Goal: Transaction & Acquisition: Purchase product/service

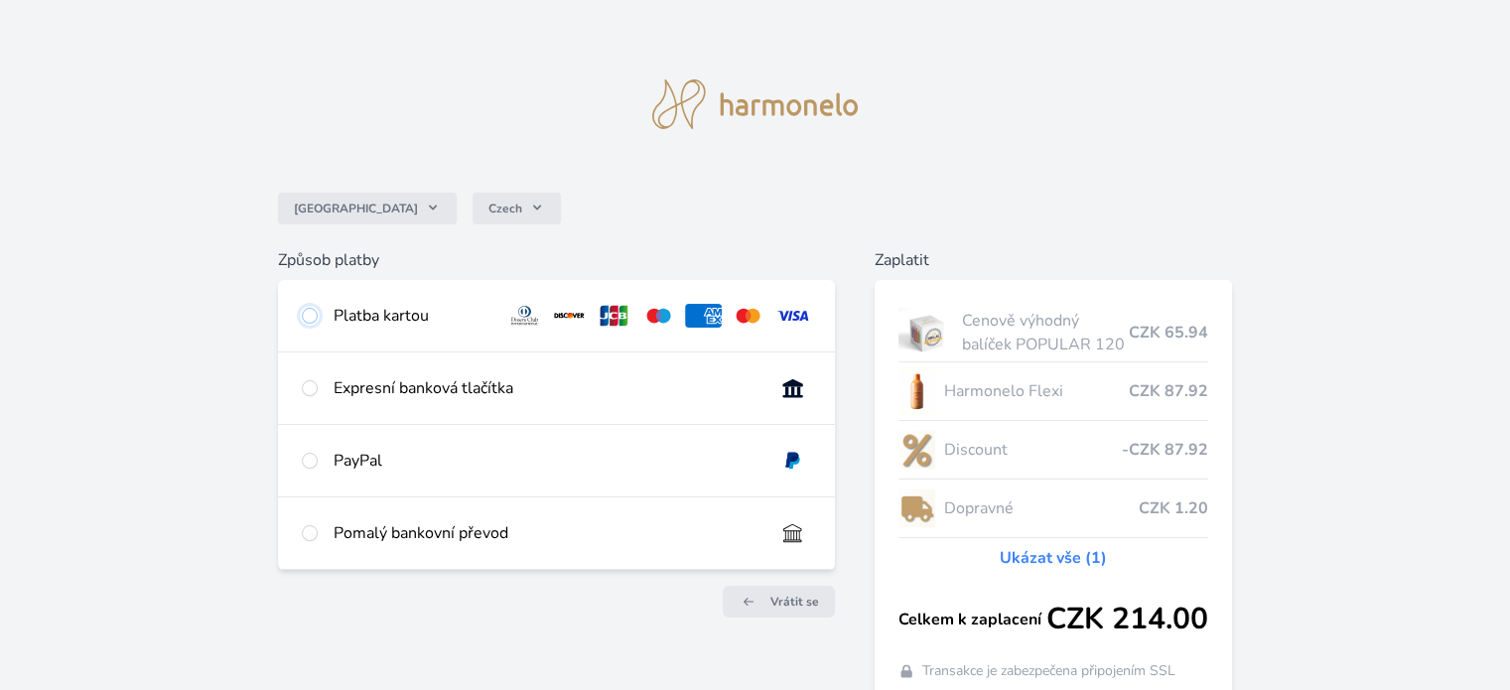
click at [306, 315] on input "radio" at bounding box center [310, 316] width 16 height 16
radio input "true"
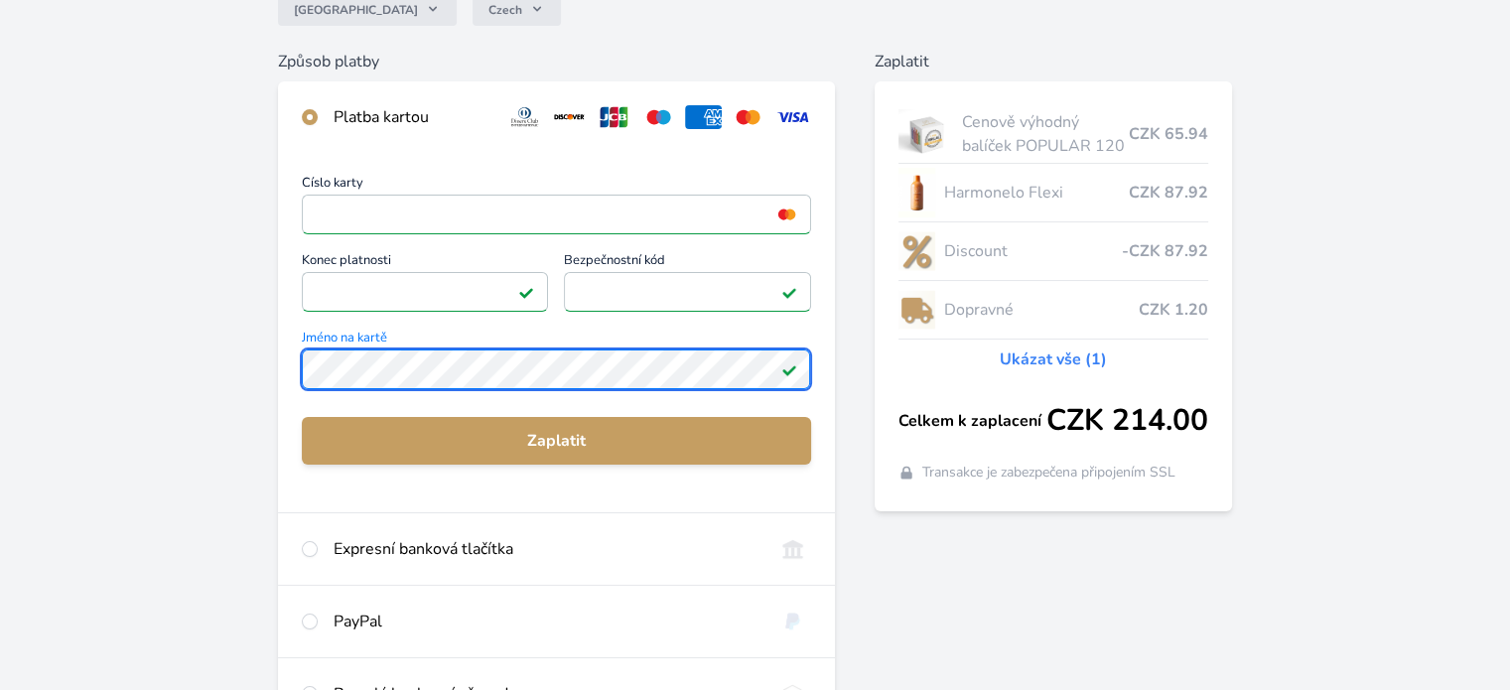
scroll to position [298, 0]
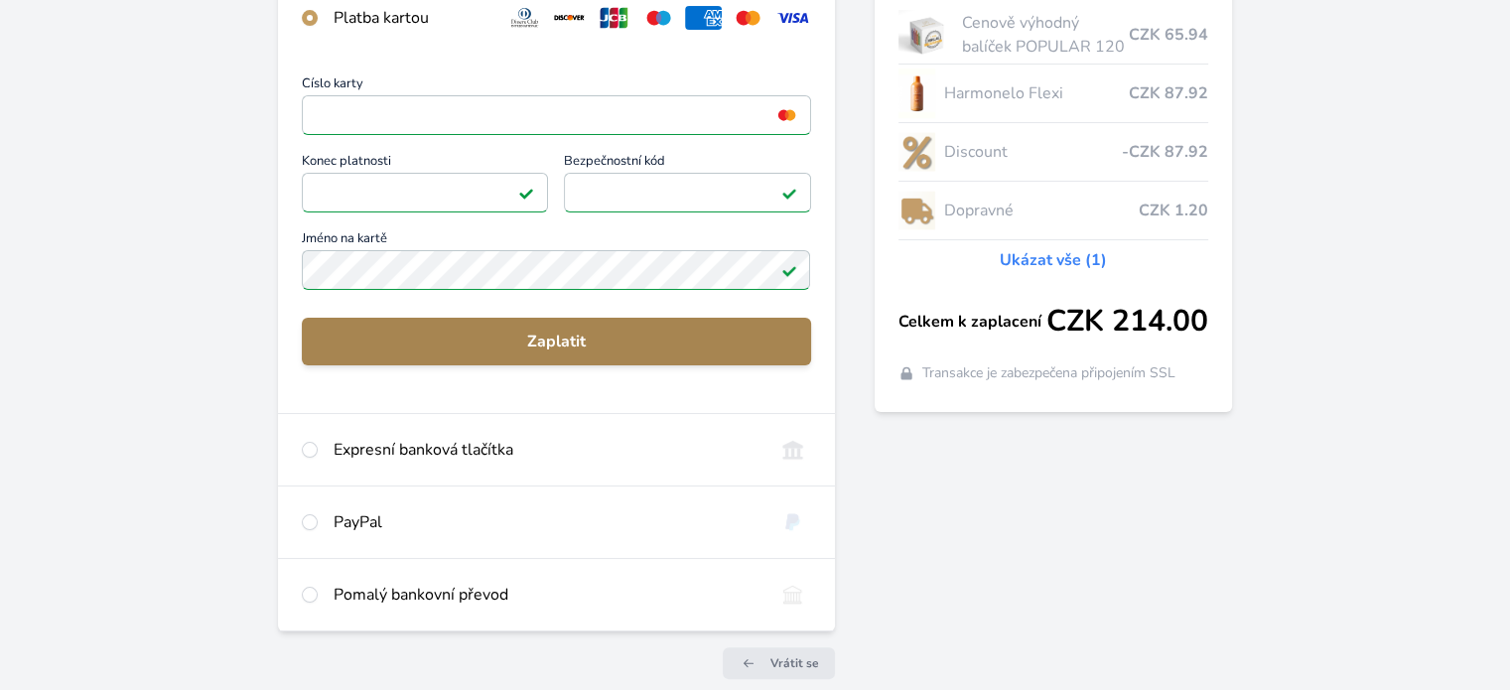
click at [591, 336] on span "Zaplatit" at bounding box center [556, 342] width 476 height 24
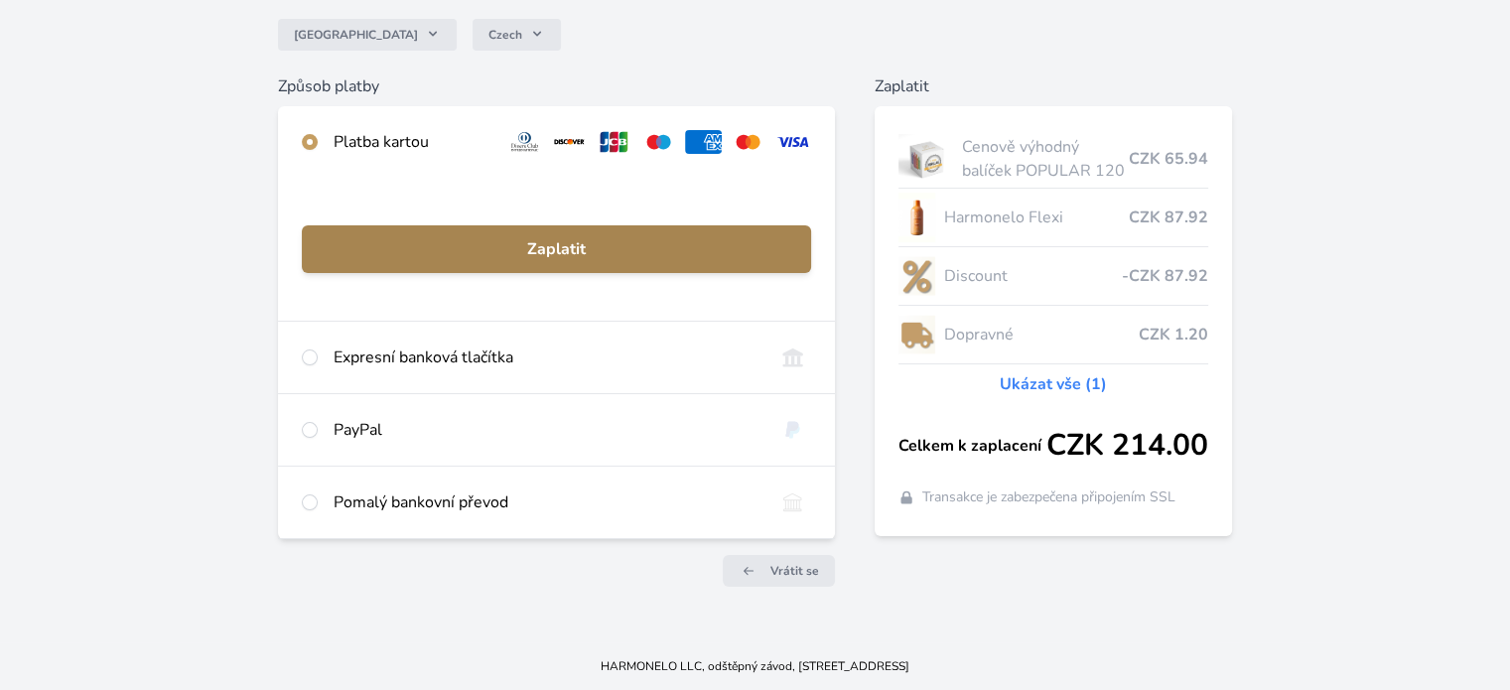
scroll to position [173, 0]
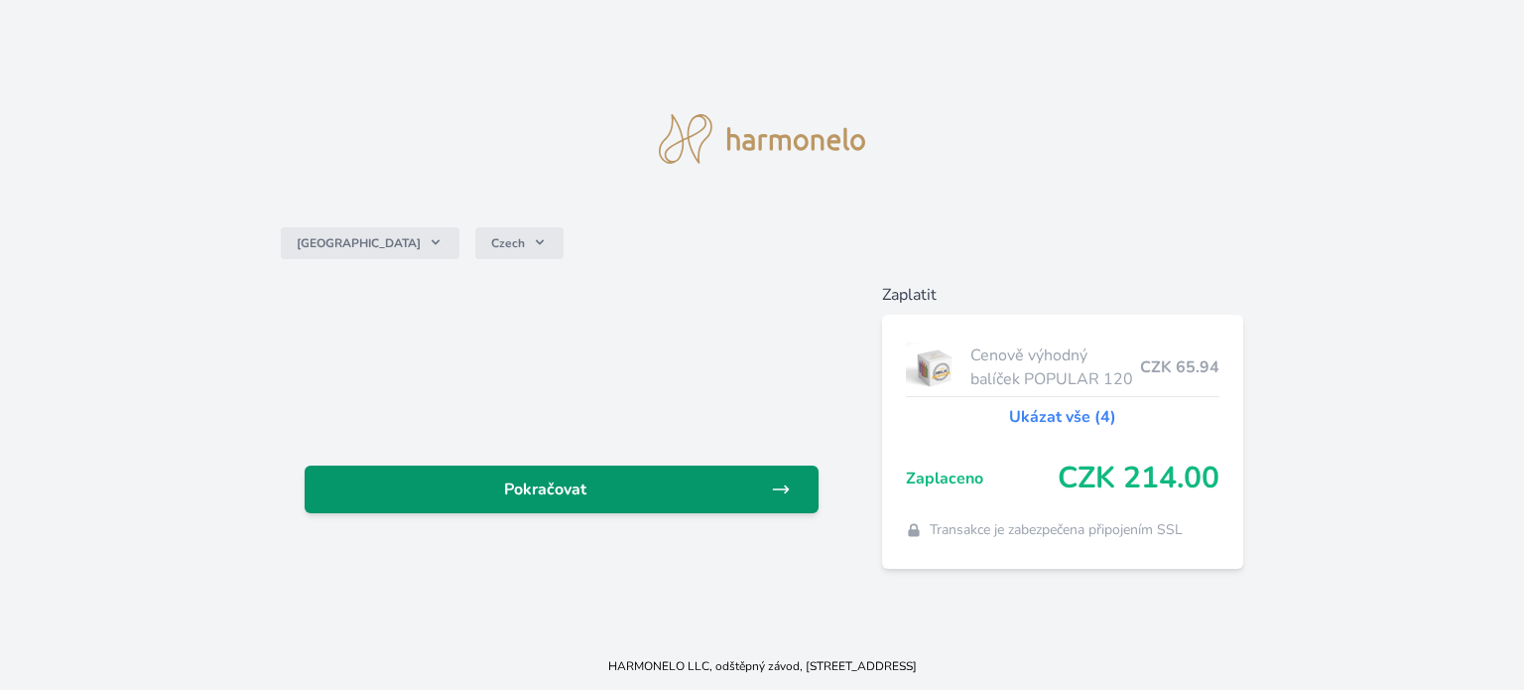
click at [552, 501] on link "Pokračovat" at bounding box center [562, 489] width 514 height 48
